Goal: Task Accomplishment & Management: Manage account settings

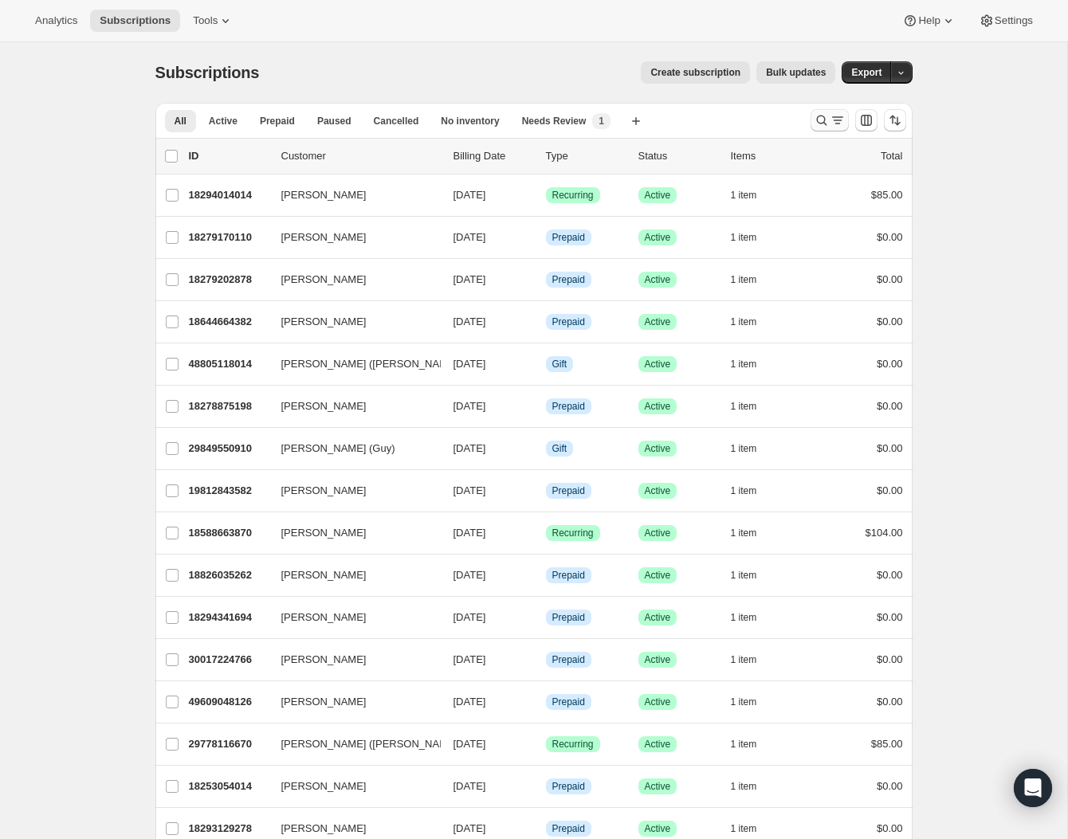
click at [830, 127] on icon "Search and filter results" at bounding box center [838, 120] width 16 height 16
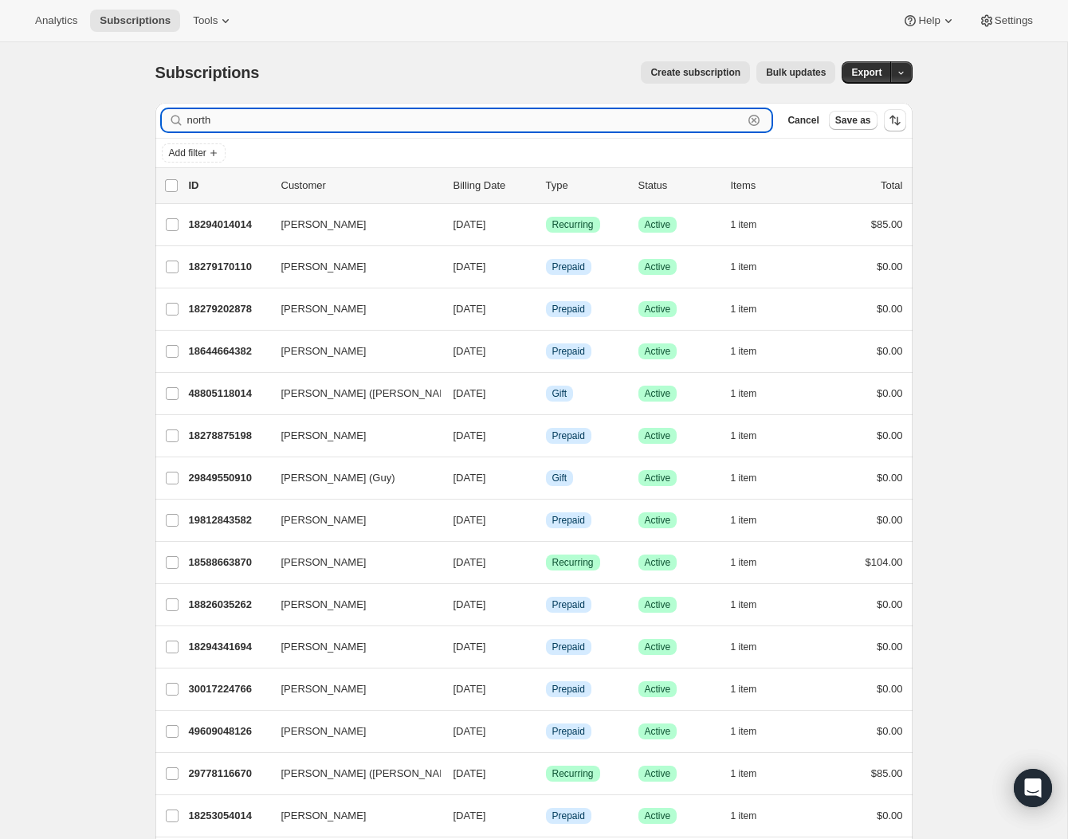
type input "north"
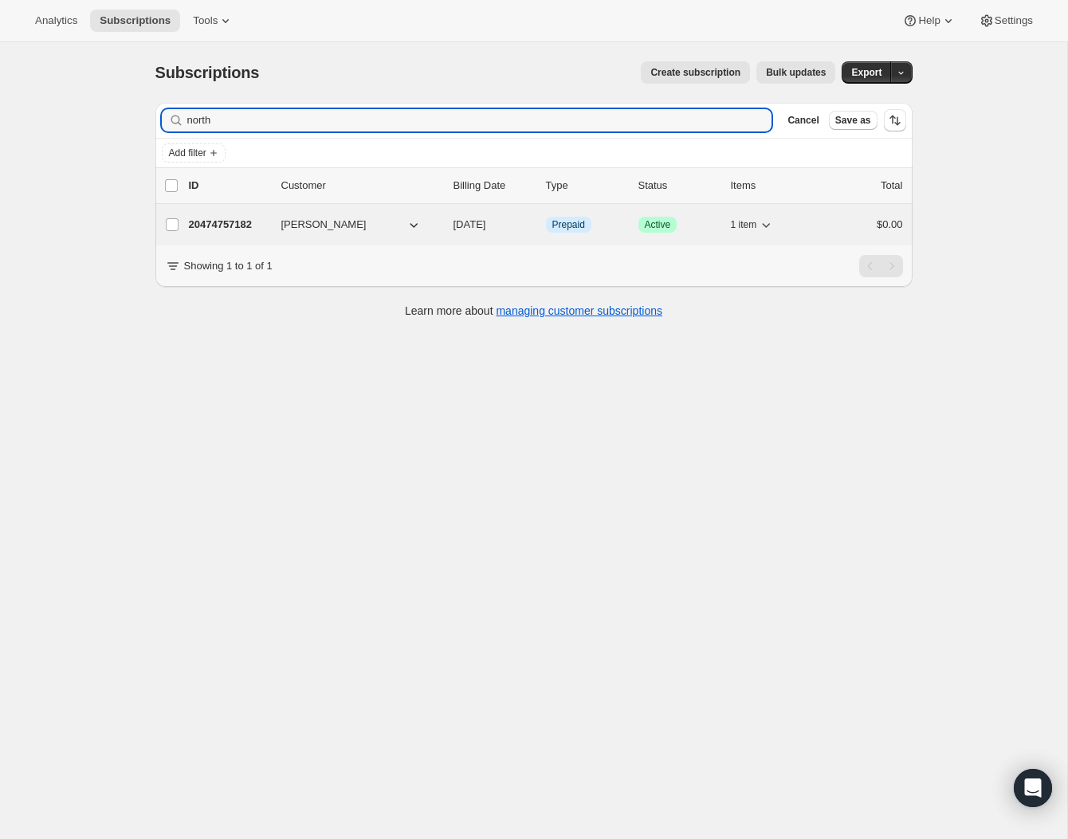
click at [210, 219] on p "20474757182" at bounding box center [229, 225] width 80 height 16
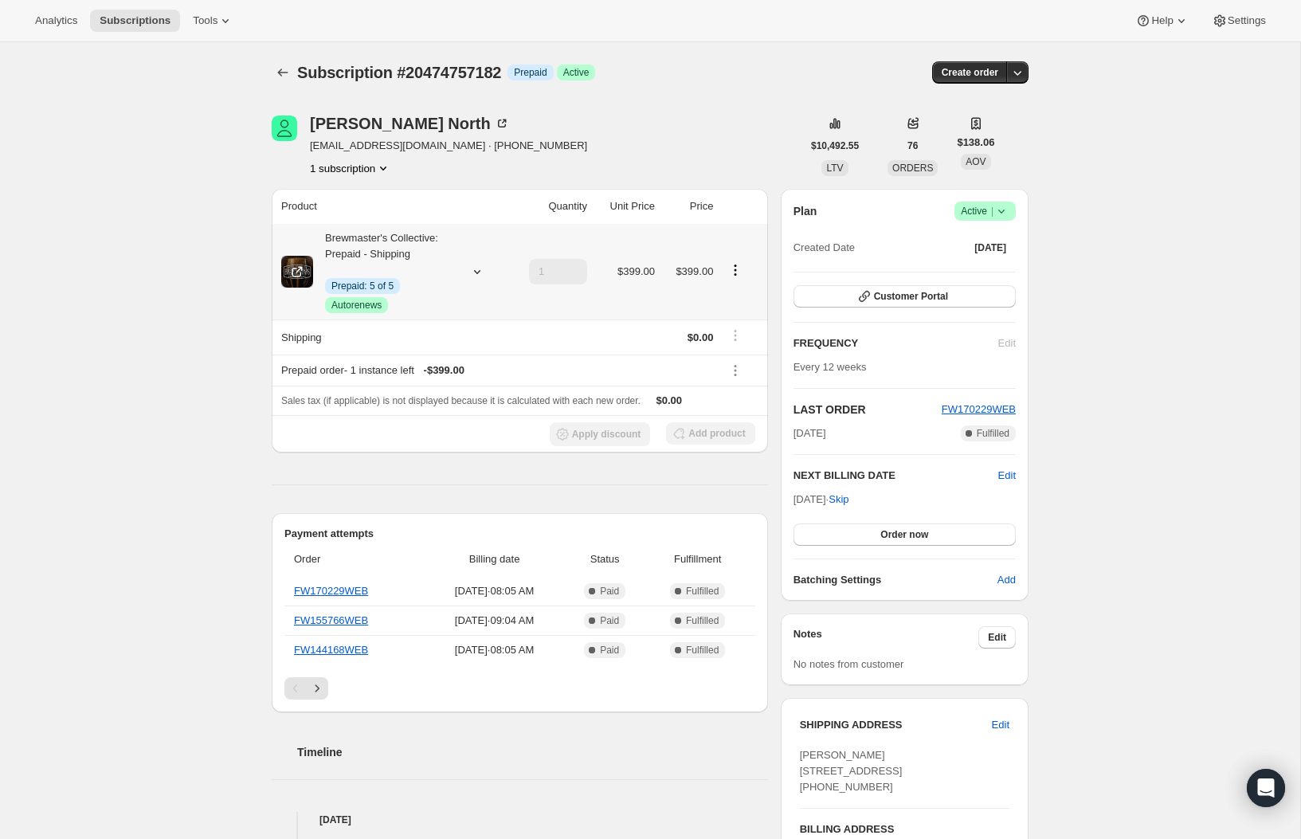
click at [728, 273] on button "Product actions" at bounding box center [735, 270] width 25 height 18
click at [736, 308] on button "Disable Autorenew" at bounding box center [733, 299] width 96 height 25
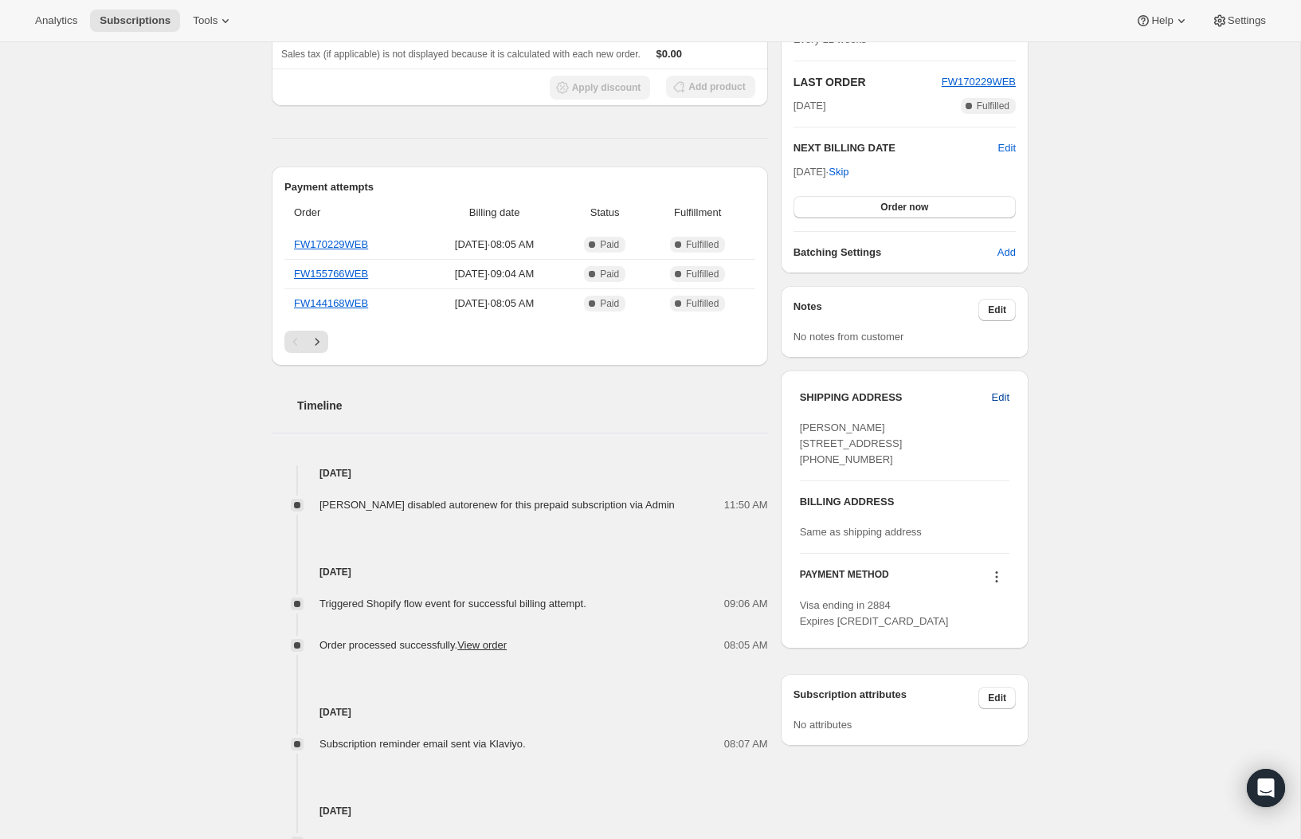
scroll to position [403, 0]
click at [993, 583] on icon at bounding box center [997, 575] width 16 height 16
drag, startPoint x: 1101, startPoint y: 575, endPoint x: 1075, endPoint y: 585, distance: 28.3
click at [1067, 575] on div "Subscription #20474757182. This page is ready Subscription #20474757182 Info Pr…" at bounding box center [650, 362] width 1300 height 1447
click at [885, 587] on h3 "PAYMENT METHOD" at bounding box center [844, 577] width 89 height 22
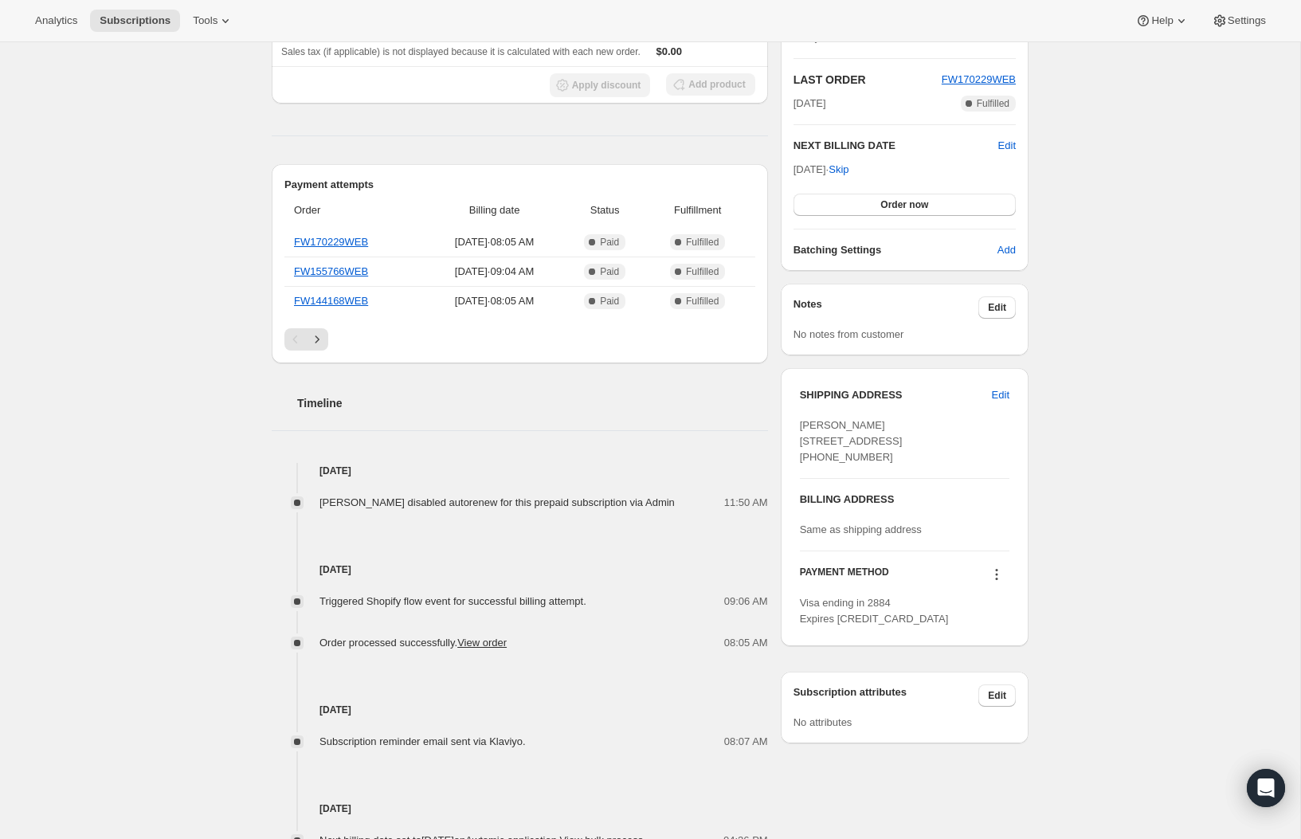
drag, startPoint x: 843, startPoint y: 630, endPoint x: 969, endPoint y: 637, distance: 126.1
click at [863, 625] on span "Visa ending in 2884 Expires [CREDIT_CARD_DATA]" at bounding box center [874, 611] width 149 height 28
click at [997, 583] on icon at bounding box center [997, 575] width 16 height 16
click at [1067, 560] on div "Subscription #20474757182. This page is ready Subscription #20474757182 Info Pr…" at bounding box center [650, 362] width 1300 height 1447
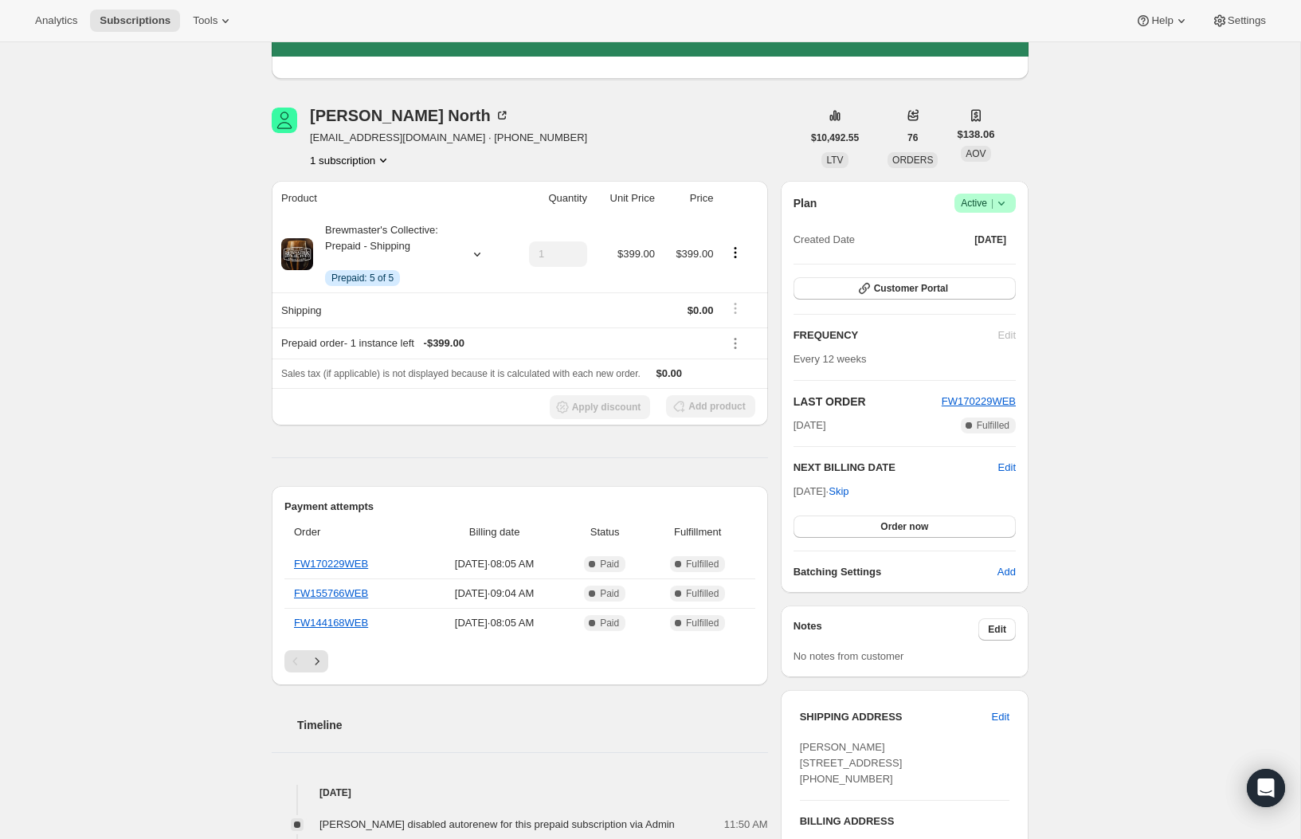
scroll to position [93, 0]
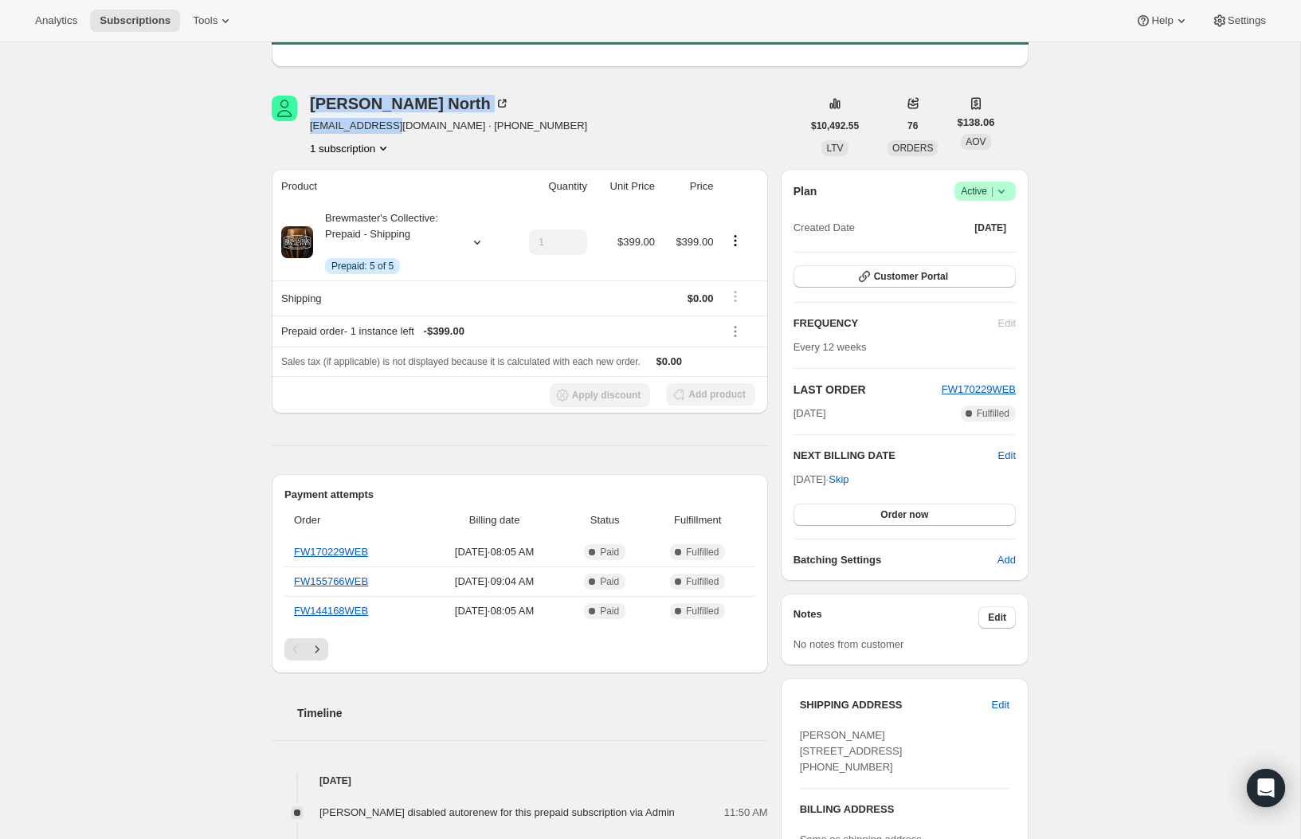
drag, startPoint x: 403, startPoint y: 125, endPoint x: 300, endPoint y: 126, distance: 102.8
click at [302, 125] on div "[PERSON_NAME] [EMAIL_ADDRESS][DOMAIN_NAME] · [PHONE_NUMBER] 1 subscription" at bounding box center [537, 126] width 530 height 61
click at [310, 124] on span "[EMAIL_ADDRESS][DOMAIN_NAME] · [PHONE_NUMBER]" at bounding box center [448, 126] width 277 height 16
drag, startPoint x: 407, startPoint y: 126, endPoint x: 305, endPoint y: 130, distance: 102.1
click at [305, 130] on div "[PERSON_NAME] [EMAIL_ADDRESS][DOMAIN_NAME] · [PHONE_NUMBER] 1 subscription" at bounding box center [537, 126] width 530 height 61
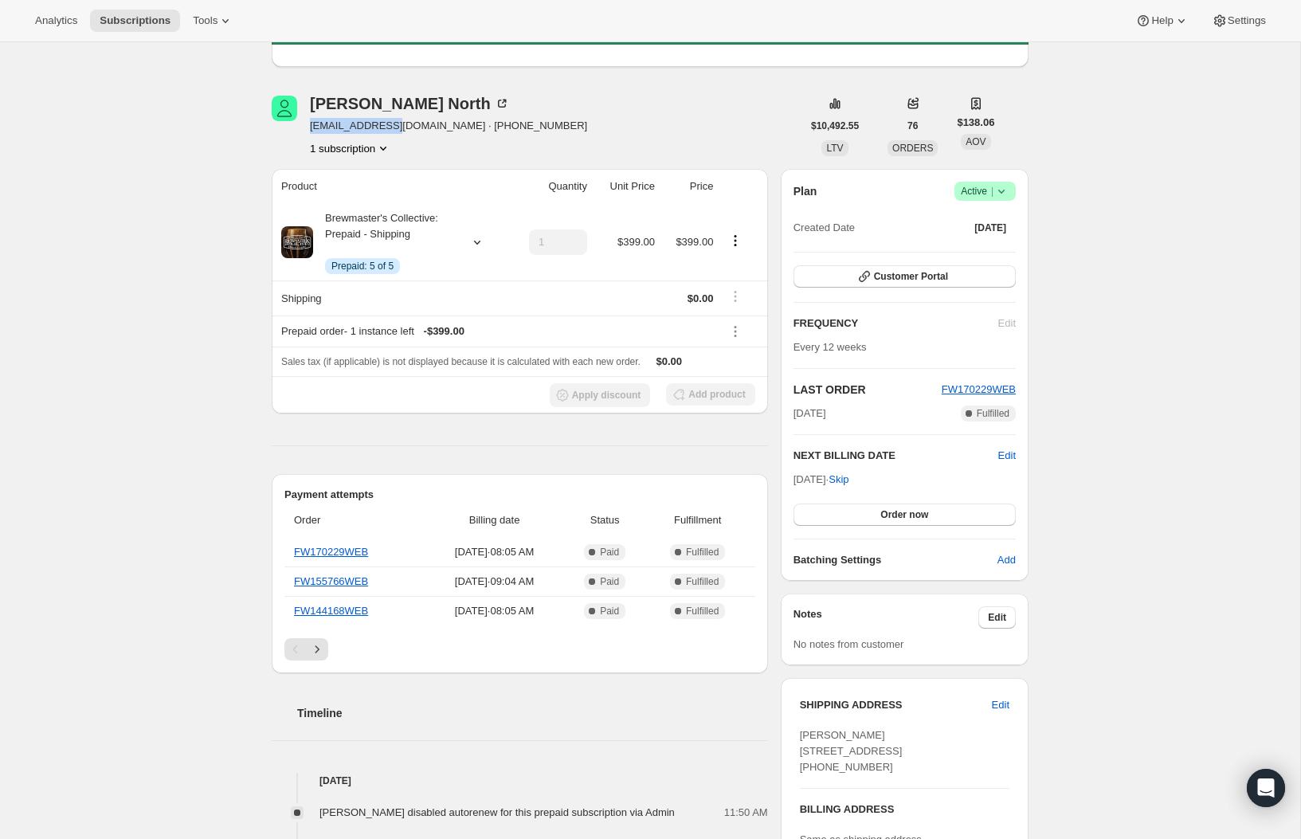
copy span "[EMAIL_ADDRESS][DOMAIN_NAME]"
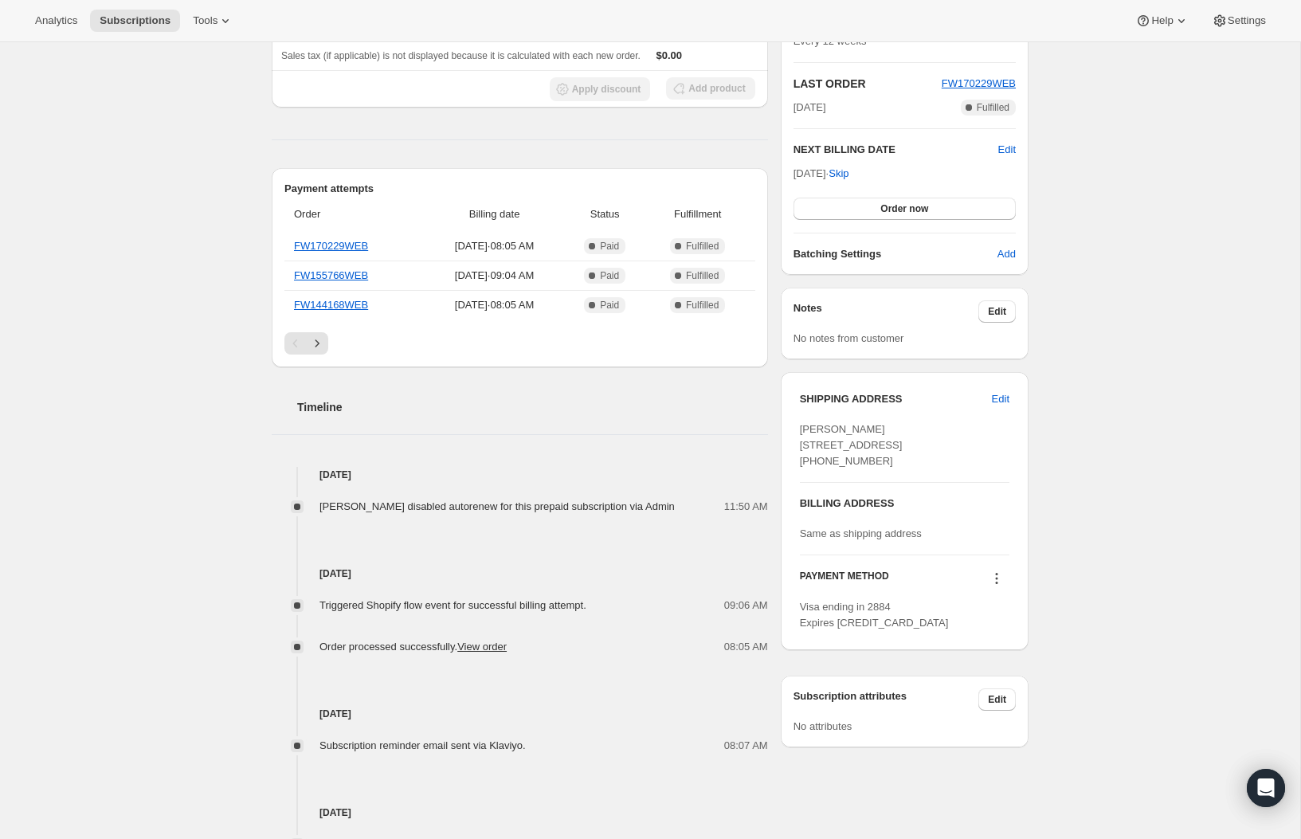
scroll to position [452, 0]
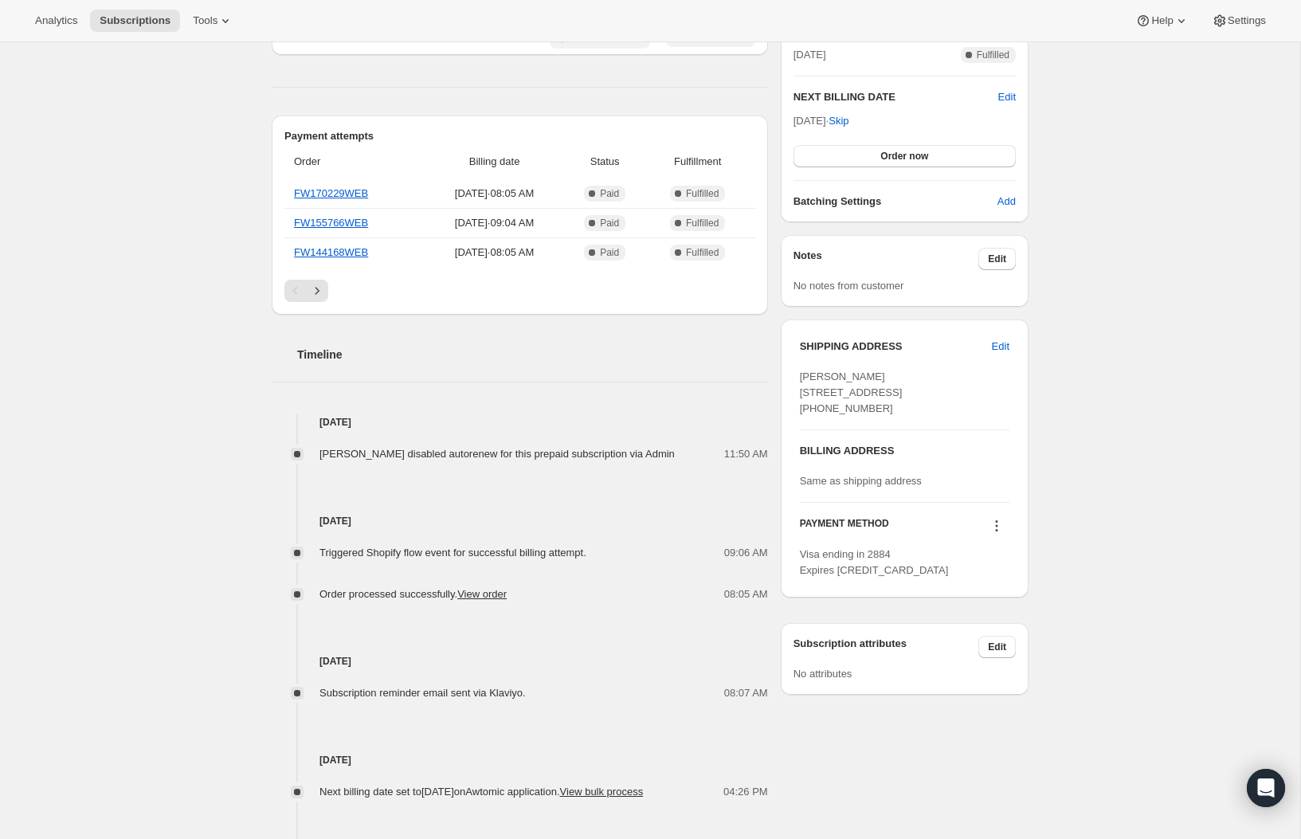
click at [1015, 563] on div "SHIPPING ADDRESS Edit [PERSON_NAME][GEOGRAPHIC_DATA][STREET_ADDRESS] [PHONE_NUM…" at bounding box center [905, 459] width 248 height 278
click at [1001, 534] on icon at bounding box center [997, 526] width 16 height 16
click at [1026, 616] on span "Select payment method" at bounding box center [991, 616] width 109 height 12
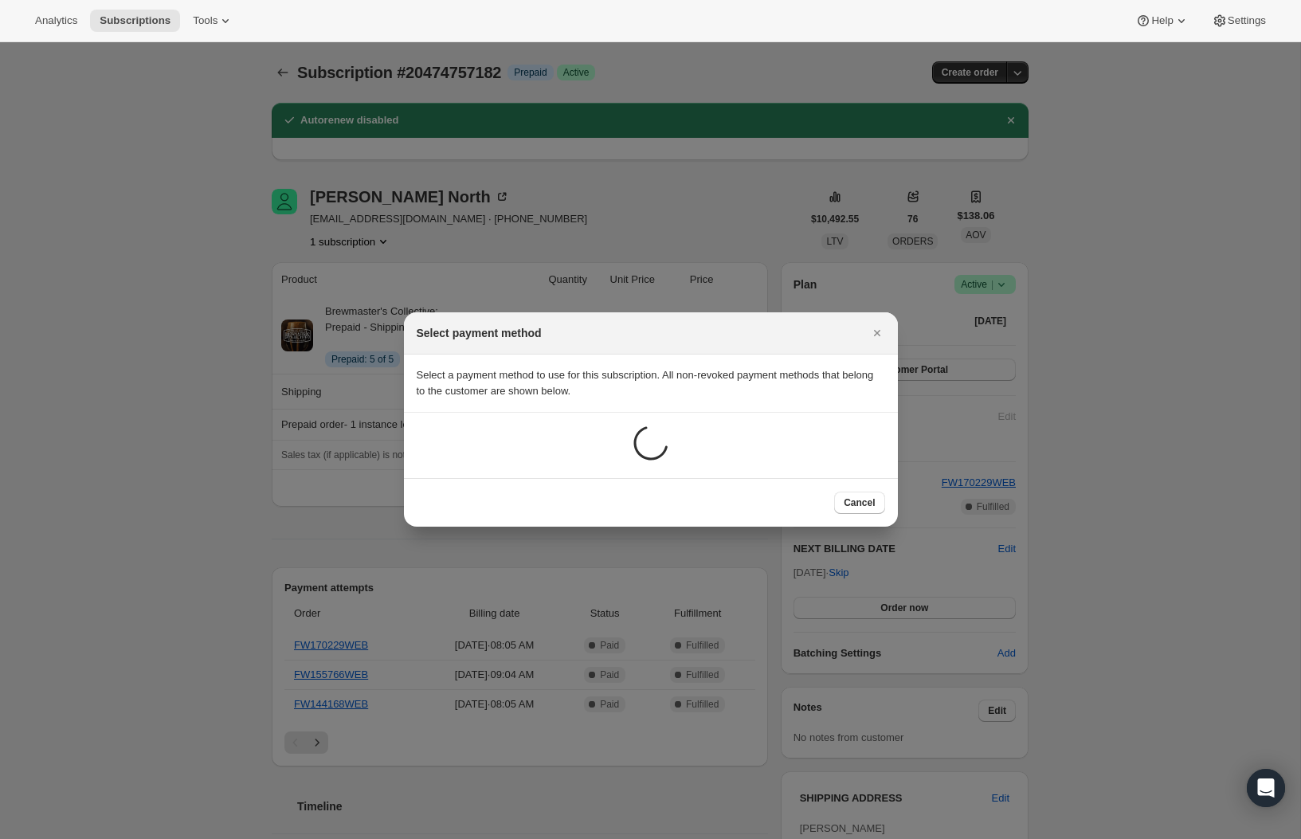
scroll to position [0, 0]
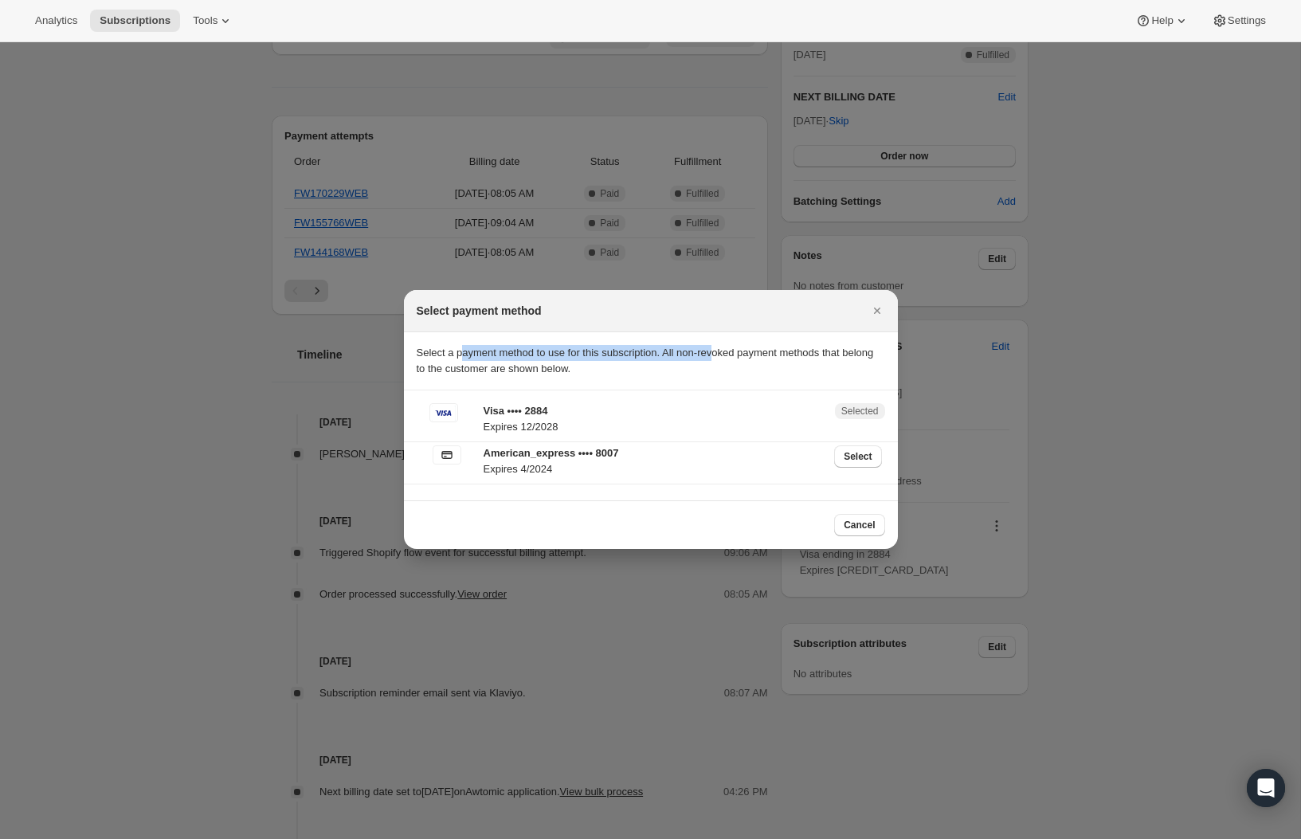
drag, startPoint x: 707, startPoint y: 357, endPoint x: 582, endPoint y: 358, distance: 125.1
click at [466, 358] on p "Select a payment method to use for this subscription. All non-revoked payment m…" at bounding box center [651, 361] width 469 height 32
click at [772, 370] on p "Select a payment method to use for this subscription. All non-revoked payment m…" at bounding box center [651, 361] width 469 height 32
click at [879, 310] on icon "Close" at bounding box center [877, 311] width 16 height 16
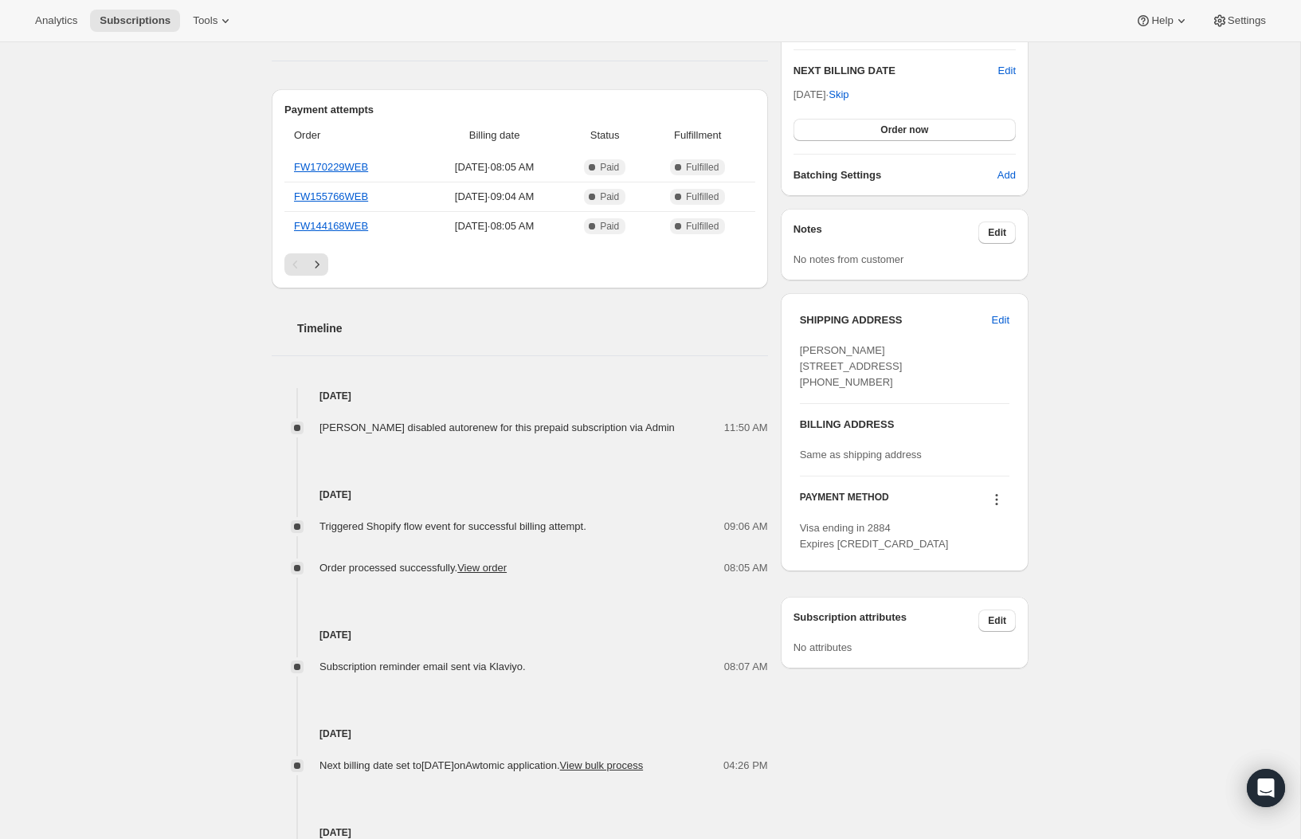
scroll to position [494, 0]
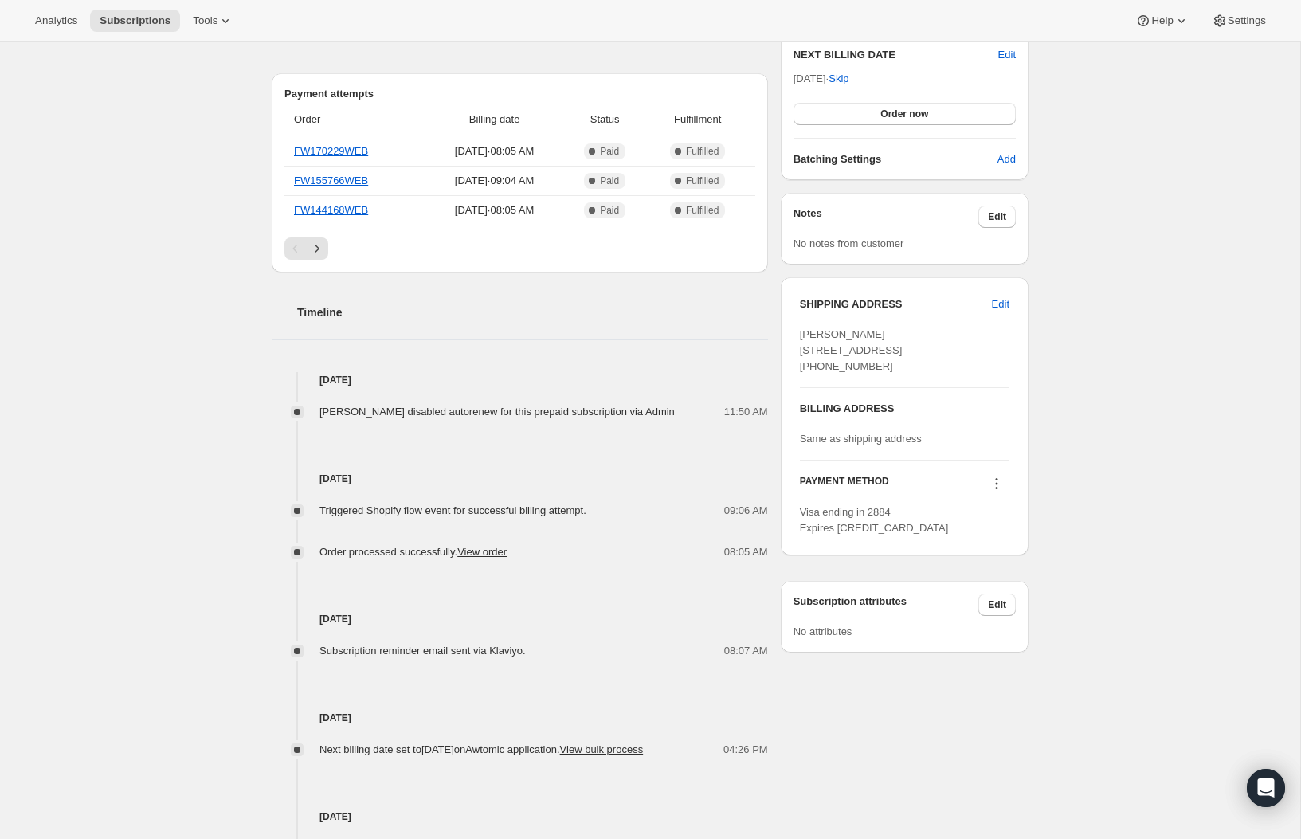
click at [900, 534] on div "PAYMENT METHOD Visa ending in 2884 Expires [CREDIT_CARD_DATA]" at bounding box center [905, 499] width 210 height 76
